Goal: Task Accomplishment & Management: Use online tool/utility

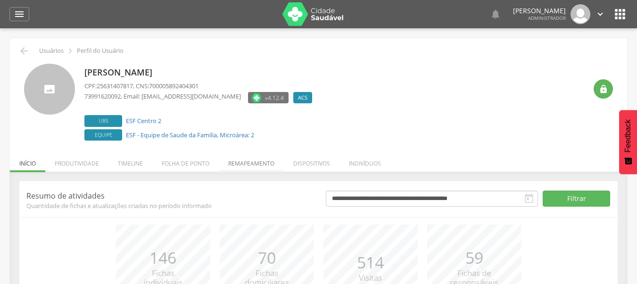
click at [254, 159] on li "Remapeamento" at bounding box center [251, 161] width 65 height 22
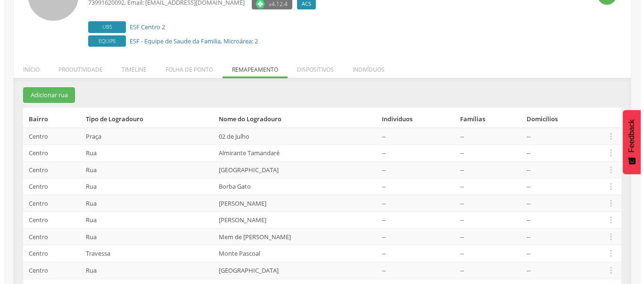
scroll to position [94, 0]
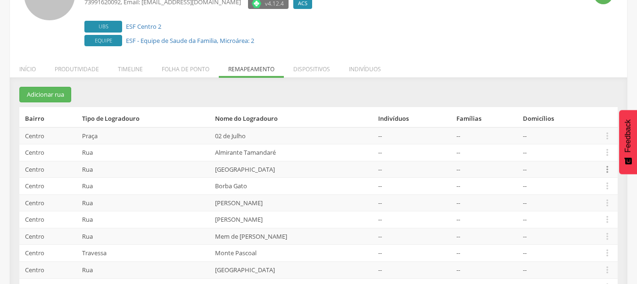
click at [611, 168] on icon "" at bounding box center [607, 169] width 10 height 10
click at [591, 127] on link "Desalocar famílias" at bounding box center [575, 132] width 75 height 12
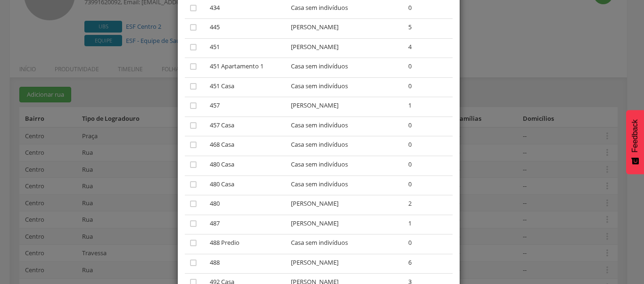
scroll to position [236, 0]
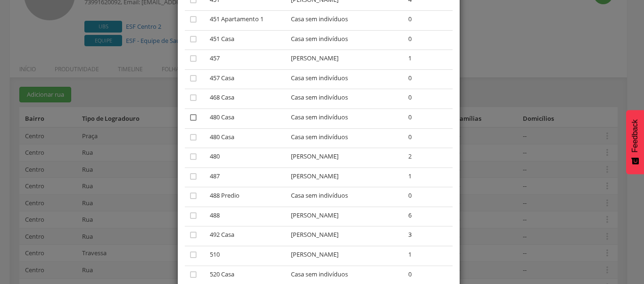
click at [190, 122] on icon "" at bounding box center [193, 117] width 9 height 9
click at [195, 136] on td "" at bounding box center [195, 138] width 21 height 20
click at [190, 136] on icon "" at bounding box center [193, 137] width 9 height 9
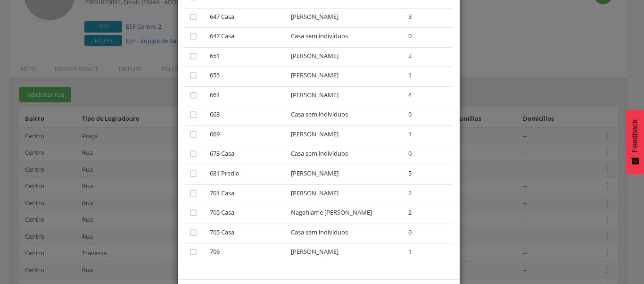
scroll to position [848, 0]
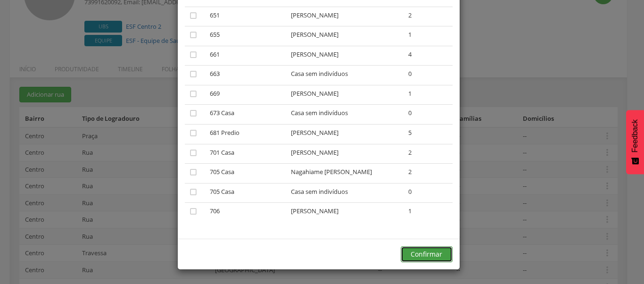
click at [425, 257] on button "Confirmar" at bounding box center [427, 254] width 52 height 16
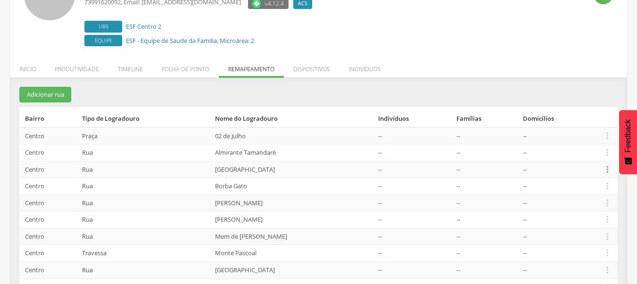
click at [605, 168] on icon "" at bounding box center [607, 169] width 10 height 10
click at [597, 137] on link "Desalocar famílias" at bounding box center [575, 132] width 75 height 12
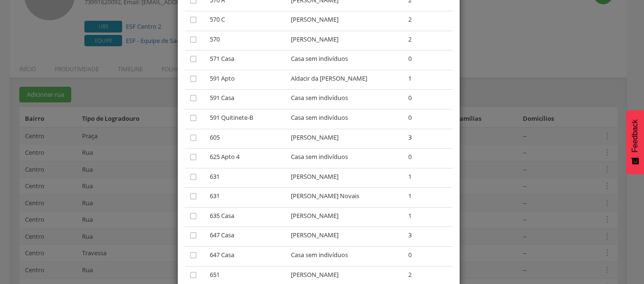
scroll to position [566, 0]
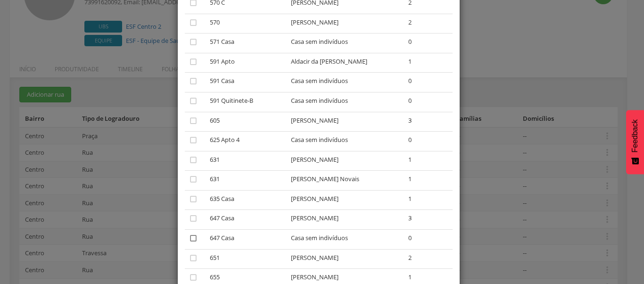
click at [189, 235] on icon "" at bounding box center [193, 238] width 9 height 9
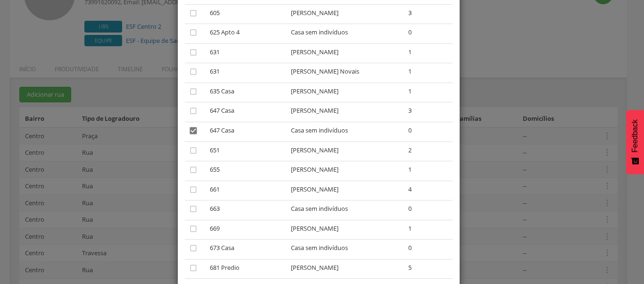
scroll to position [802, 0]
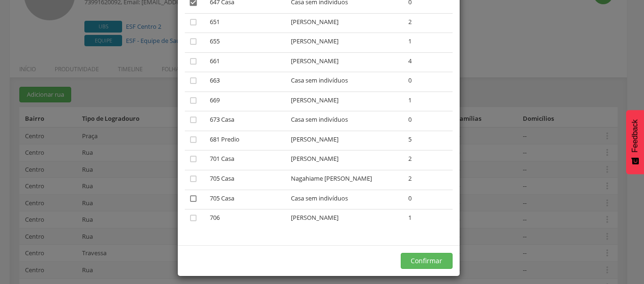
click at [189, 199] on icon "" at bounding box center [193, 198] width 9 height 9
click at [189, 199] on icon "" at bounding box center [193, 198] width 9 height 9
click at [437, 259] on button "Confirmar" at bounding box center [427, 261] width 52 height 16
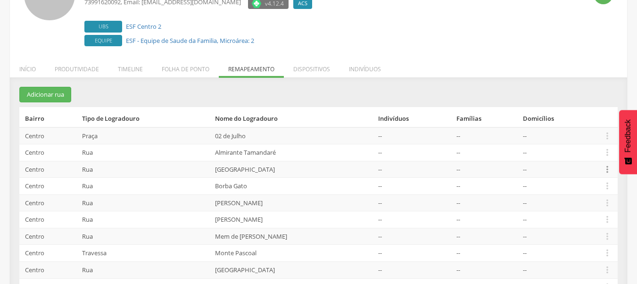
click at [606, 168] on icon "" at bounding box center [607, 169] width 10 height 10
click at [569, 132] on link "Desalocar famílias" at bounding box center [575, 132] width 75 height 12
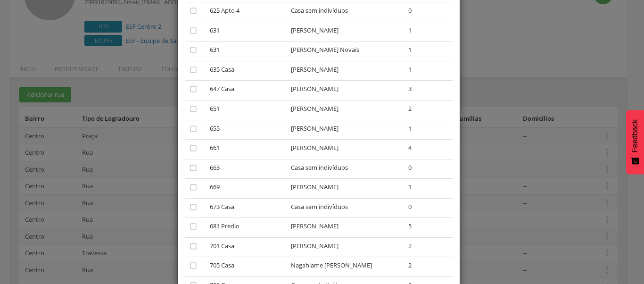
scroll to position [789, 0]
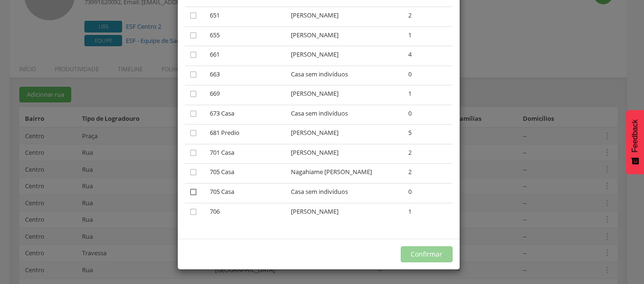
click at [189, 192] on icon "" at bounding box center [193, 191] width 9 height 9
click at [420, 257] on button "Confirmar" at bounding box center [427, 254] width 52 height 16
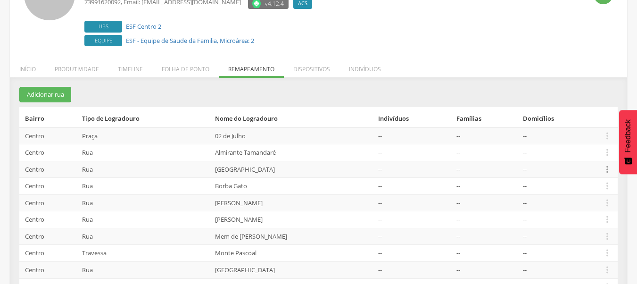
click at [603, 168] on icon "" at bounding box center [607, 169] width 10 height 10
click at [589, 127] on link "Desalocar famílias" at bounding box center [575, 132] width 75 height 12
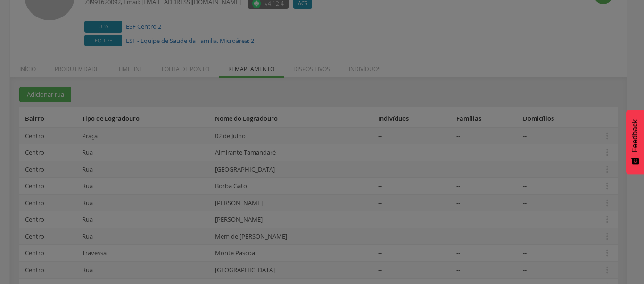
scroll to position [0, 0]
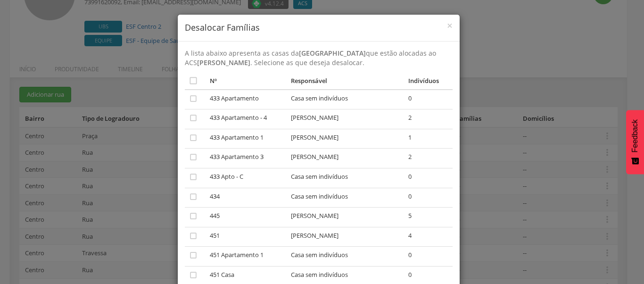
click at [197, 169] on td "" at bounding box center [195, 178] width 21 height 20
click at [189, 174] on icon "" at bounding box center [193, 176] width 9 height 9
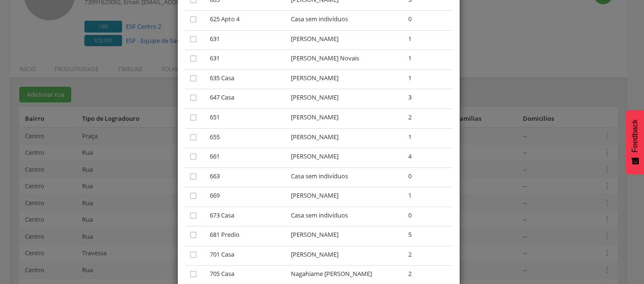
scroll to position [769, 0]
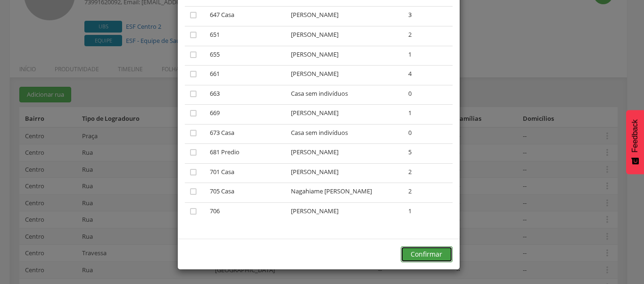
click at [410, 255] on button "Confirmar" at bounding box center [427, 254] width 52 height 16
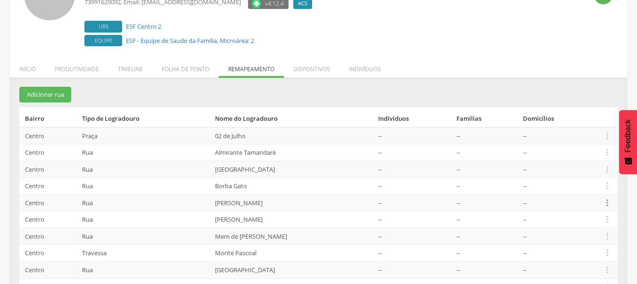
click at [608, 200] on icon "" at bounding box center [607, 203] width 10 height 10
click at [570, 165] on link "Desalocar famílias" at bounding box center [575, 166] width 75 height 12
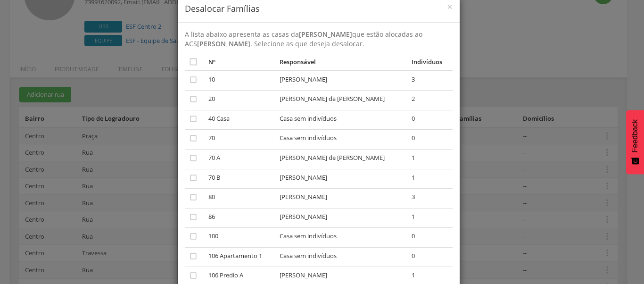
scroll to position [16, 0]
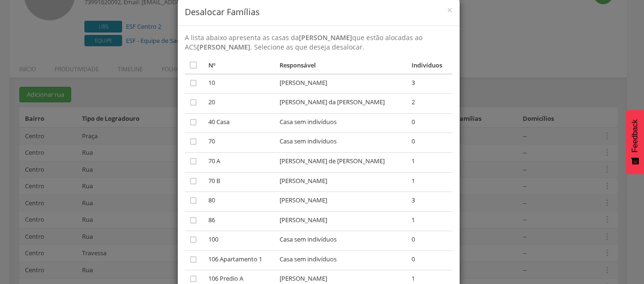
click at [533, 94] on div "× Desalocar Famílias A lista abaixo apresenta as casas da Faustino Pereira de M…" at bounding box center [322, 142] width 644 height 284
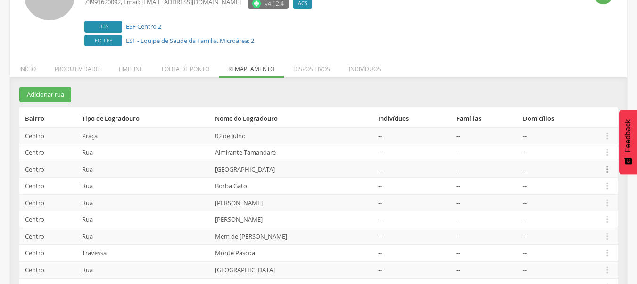
click at [603, 172] on icon "" at bounding box center [607, 169] width 10 height 10
click at [584, 136] on link "Desalocar famílias" at bounding box center [575, 132] width 75 height 12
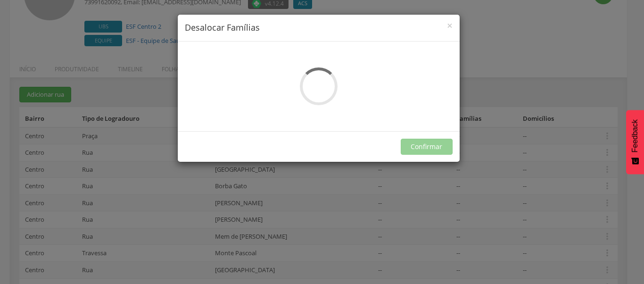
scroll to position [0, 0]
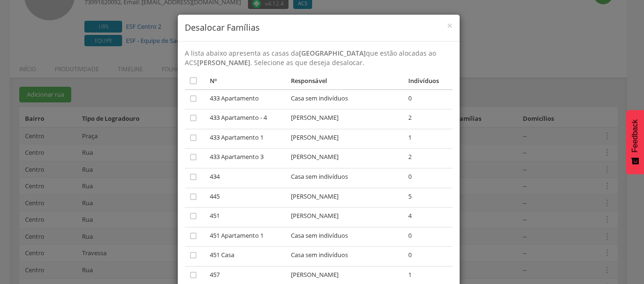
click at [194, 180] on td "" at bounding box center [195, 178] width 21 height 20
click at [191, 179] on icon "" at bounding box center [193, 176] width 9 height 9
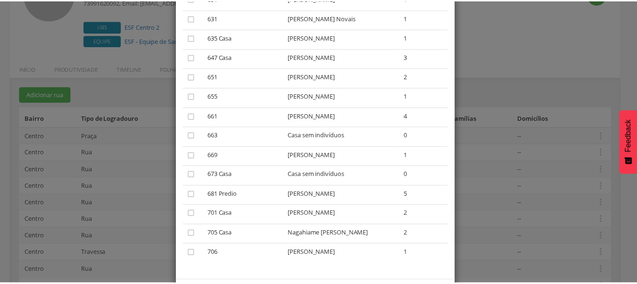
scroll to position [750, 0]
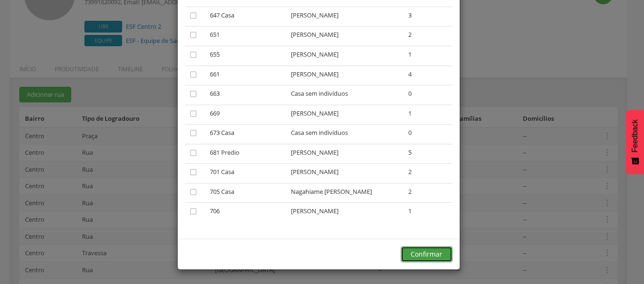
click at [422, 256] on button "Confirmar" at bounding box center [427, 254] width 52 height 16
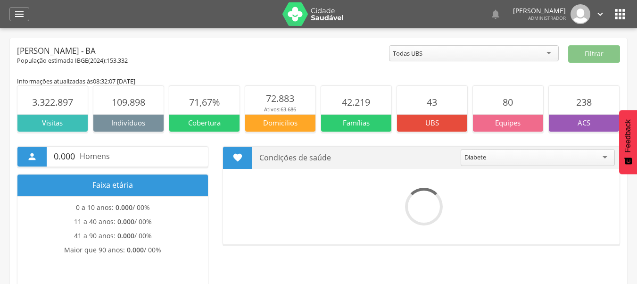
click at [620, 14] on icon "" at bounding box center [620, 14] width 15 height 15
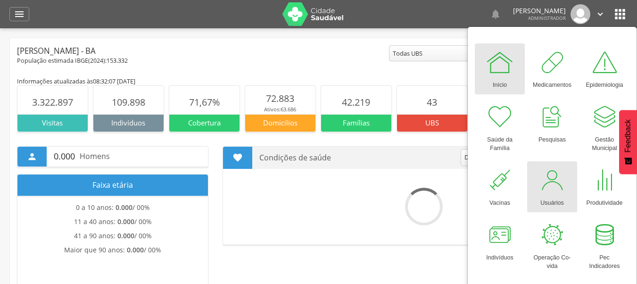
click at [560, 177] on div at bounding box center [552, 180] width 28 height 28
